Goal: Task Accomplishment & Management: Manage account settings

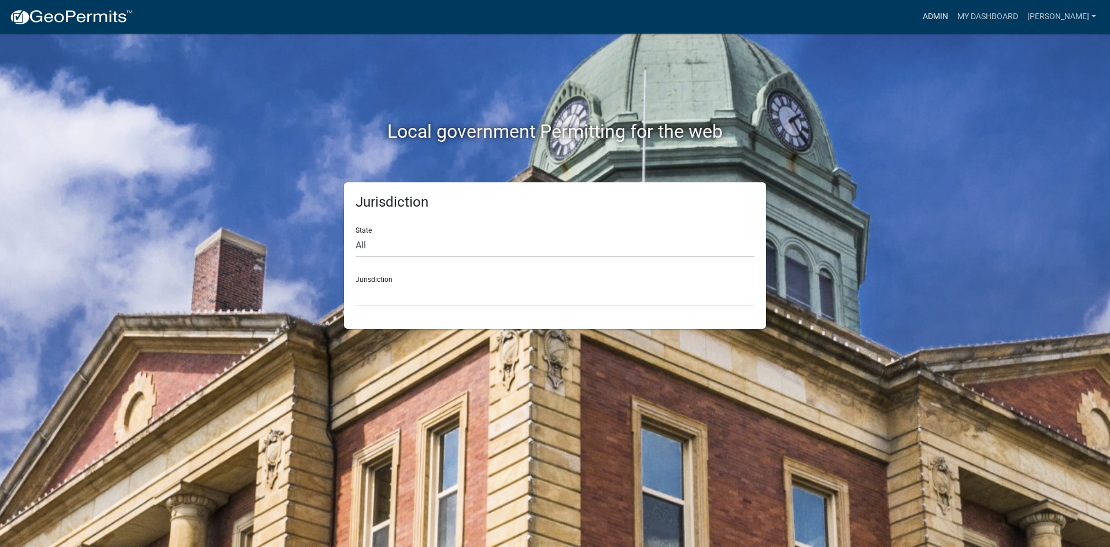
click at [953, 17] on link "Admin" at bounding box center [935, 17] width 35 height 22
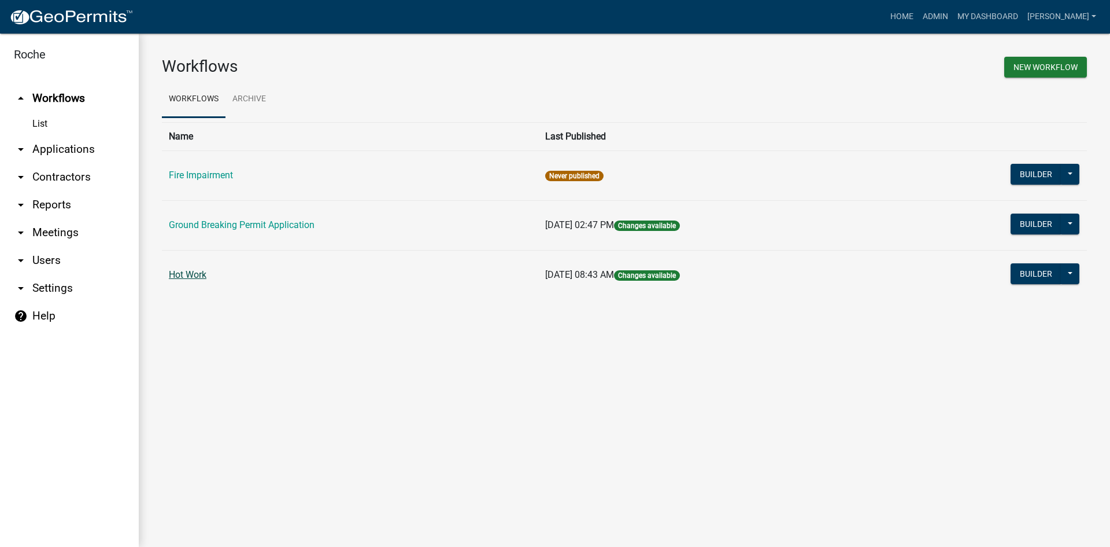
click at [187, 273] on link "Hot Work" at bounding box center [188, 274] width 38 height 11
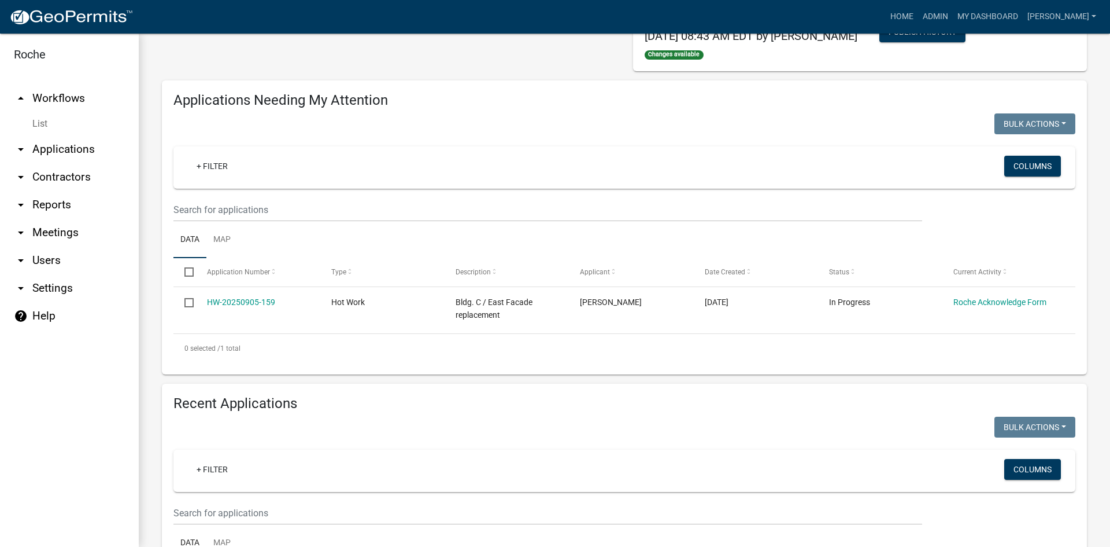
scroll to position [231, 0]
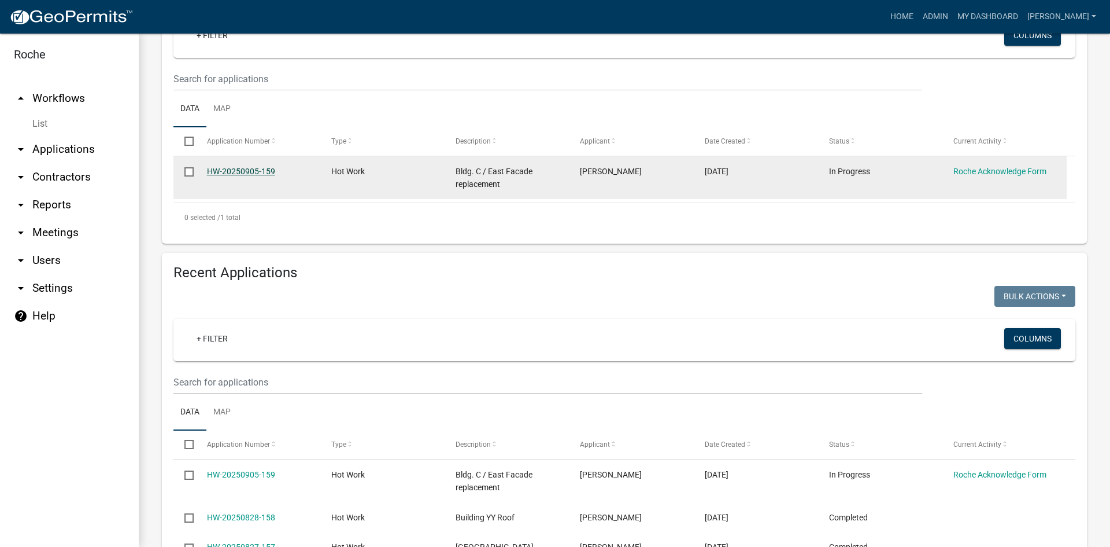
click at [253, 170] on link "HW-20250905-159" at bounding box center [241, 171] width 68 height 9
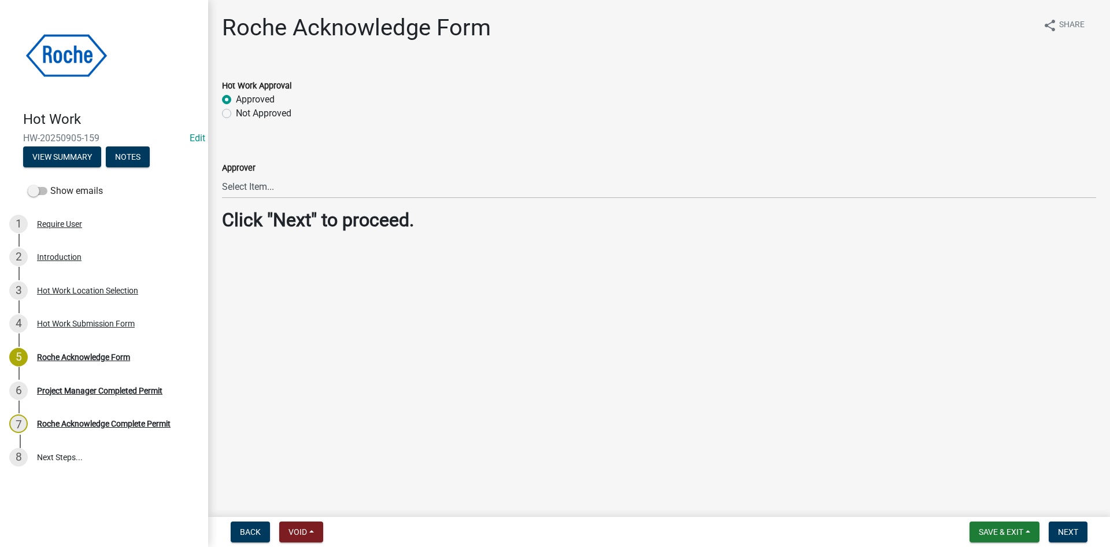
drag, startPoint x: 24, startPoint y: 137, endPoint x: 102, endPoint y: 136, distance: 77.5
click at [102, 136] on span "HW-20250905-159" at bounding box center [104, 137] width 162 height 11
copy span "HW-20250905-159"
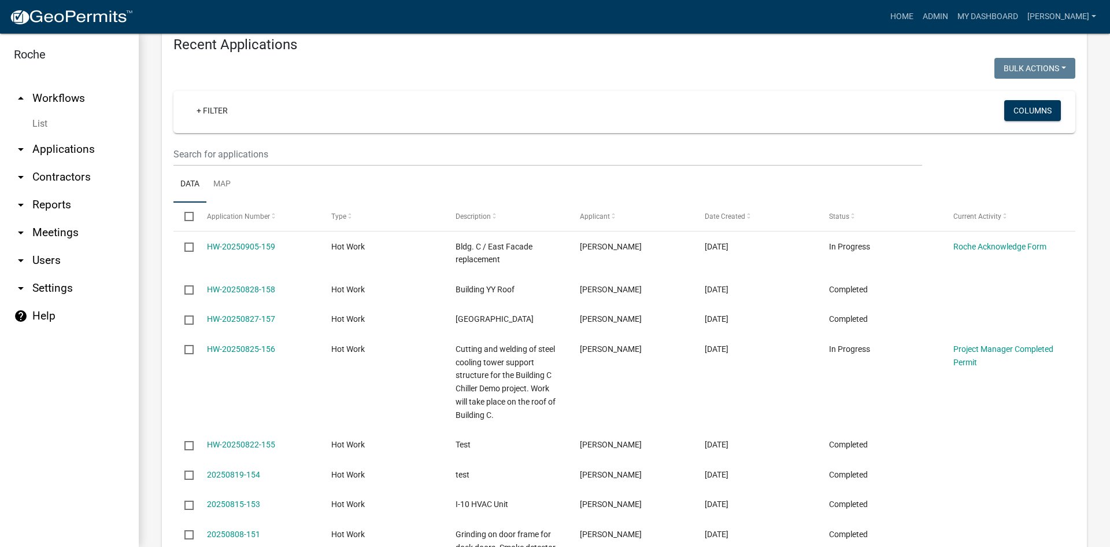
scroll to position [520, 0]
